Goal: Task Accomplishment & Management: Manage account settings

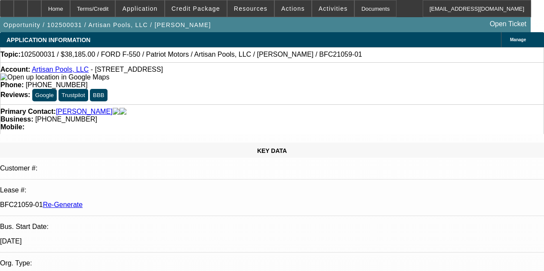
select select "3"
select select "0"
select select "3"
select select "0.1"
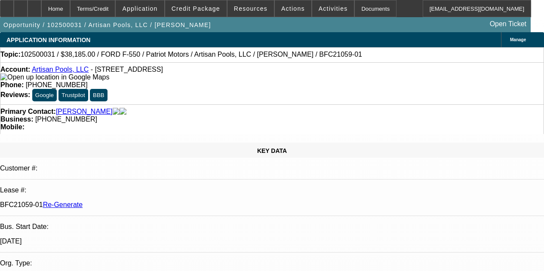
select select "4"
click at [318, 9] on span "Activities" at bounding box center [332, 8] width 29 height 7
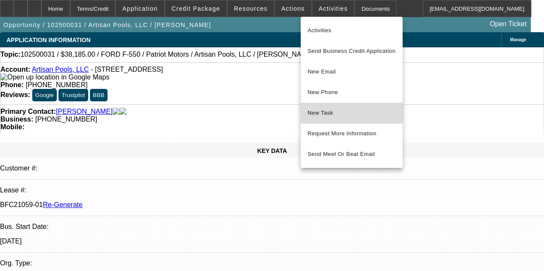
click at [311, 110] on span "New Task" at bounding box center [351, 113] width 88 height 10
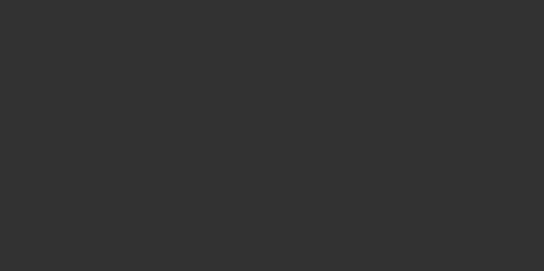
select select "3"
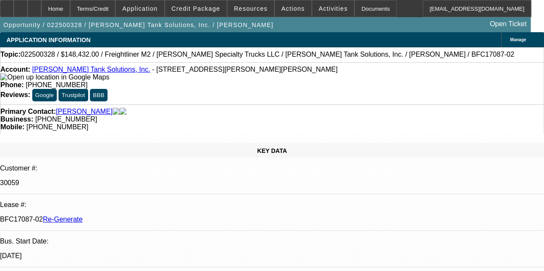
select select "0"
select select "2"
select select "0"
select select "6"
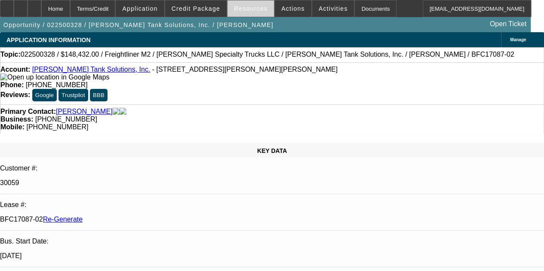
click at [236, 10] on span "Resources" at bounding box center [251, 8] width 34 height 7
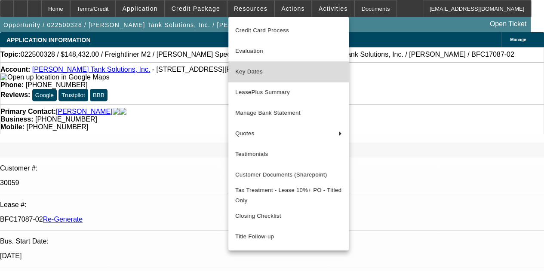
click at [248, 73] on span "Key Dates" at bounding box center [288, 72] width 107 height 10
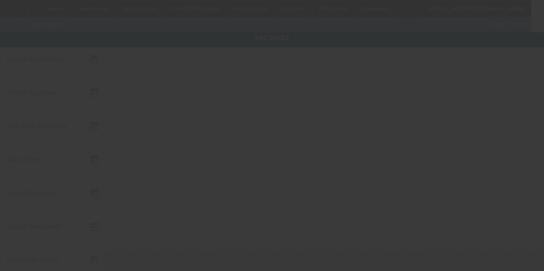
type input "2/13/2025"
type input "7/11/2025"
type input "3/5/2025"
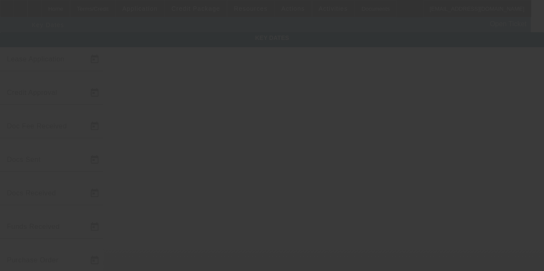
type input "3/6/2025"
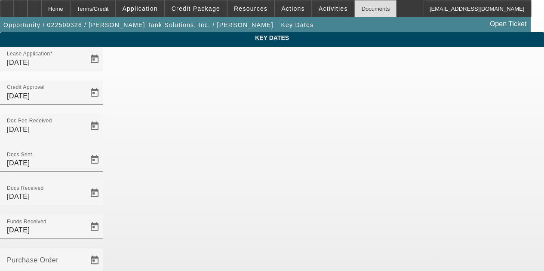
click at [355, 12] on div "Documents" at bounding box center [375, 8] width 42 height 17
click at [70, 5] on div "Home" at bounding box center [55, 8] width 29 height 17
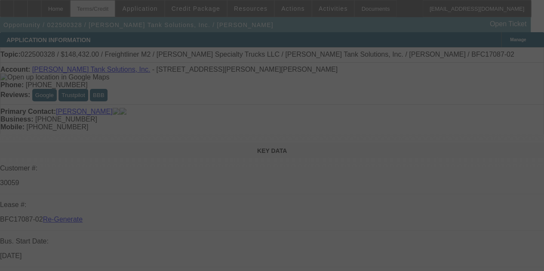
select select "3"
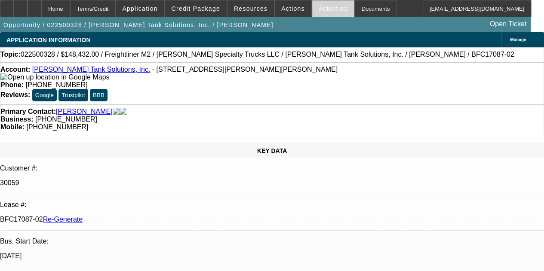
select select "0"
select select "2"
select select "0"
select select "6"
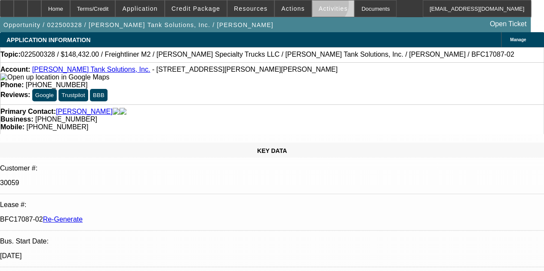
click at [318, 6] on span "Activities" at bounding box center [332, 8] width 29 height 7
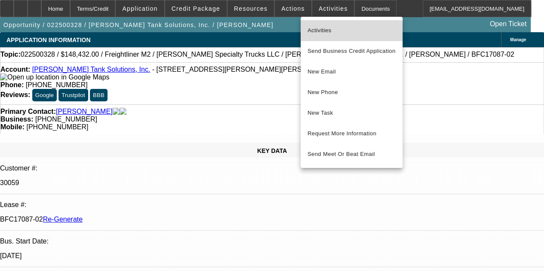
click at [316, 31] on span "Activities" at bounding box center [351, 30] width 88 height 10
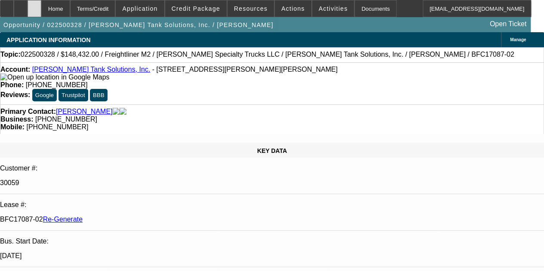
click at [34, 6] on icon at bounding box center [34, 6] width 0 height 0
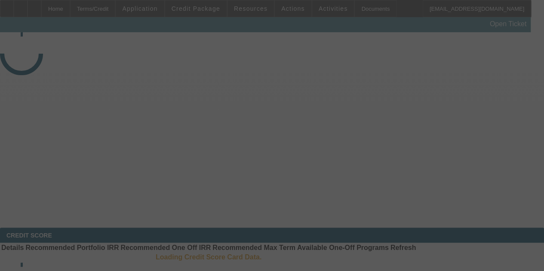
select select "3"
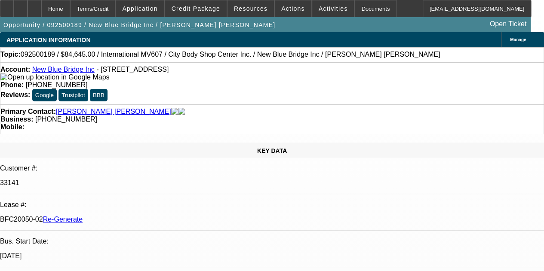
select select "0"
select select "2"
select select "0.1"
select select "4"
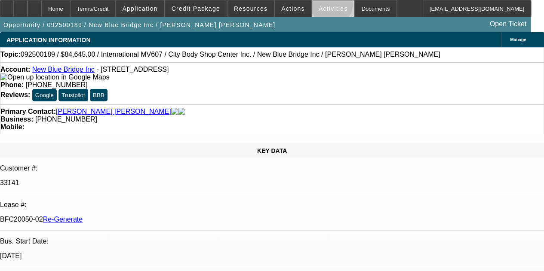
click at [320, 7] on span "Activities" at bounding box center [332, 8] width 29 height 7
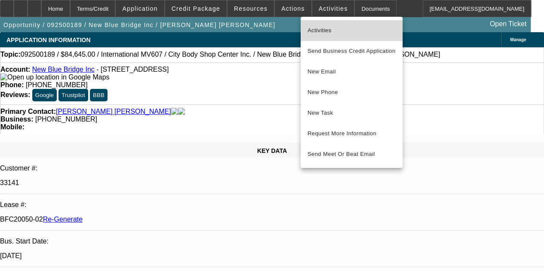
click at [317, 28] on span "Activities" at bounding box center [351, 30] width 88 height 10
